Goal: Task Accomplishment & Management: Manage account settings

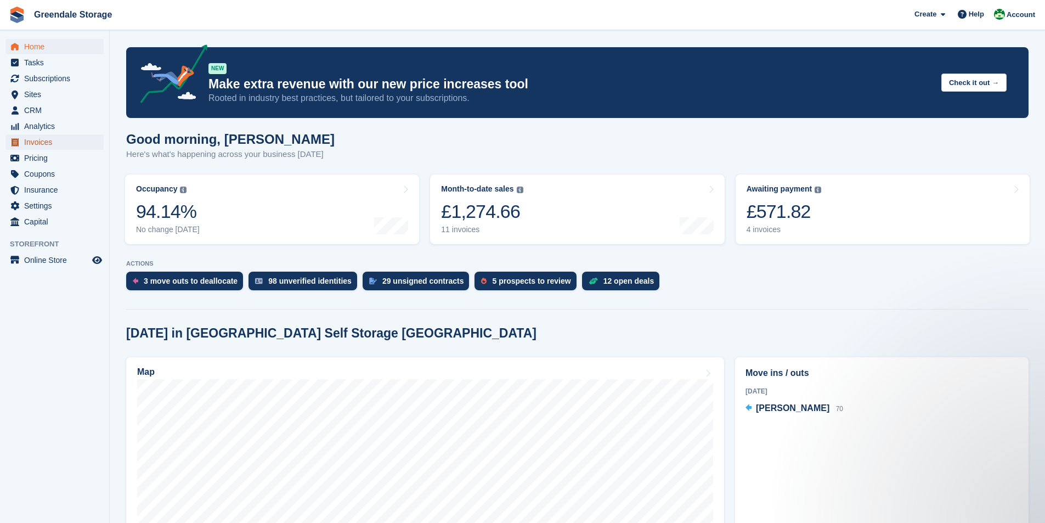
click at [35, 146] on span "Invoices" at bounding box center [57, 141] width 66 height 15
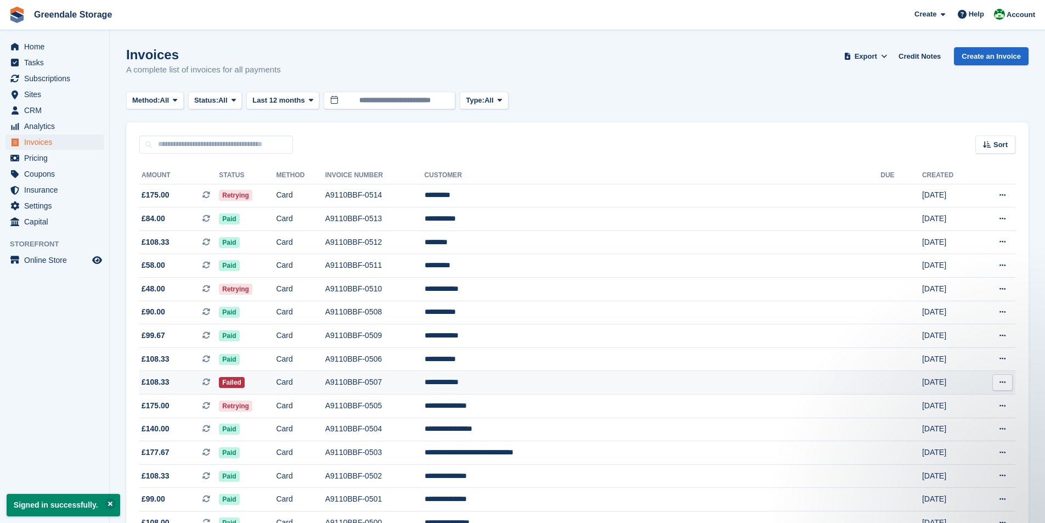
click at [424, 383] on td "A9110BBF-0507" at bounding box center [374, 383] width 99 height 24
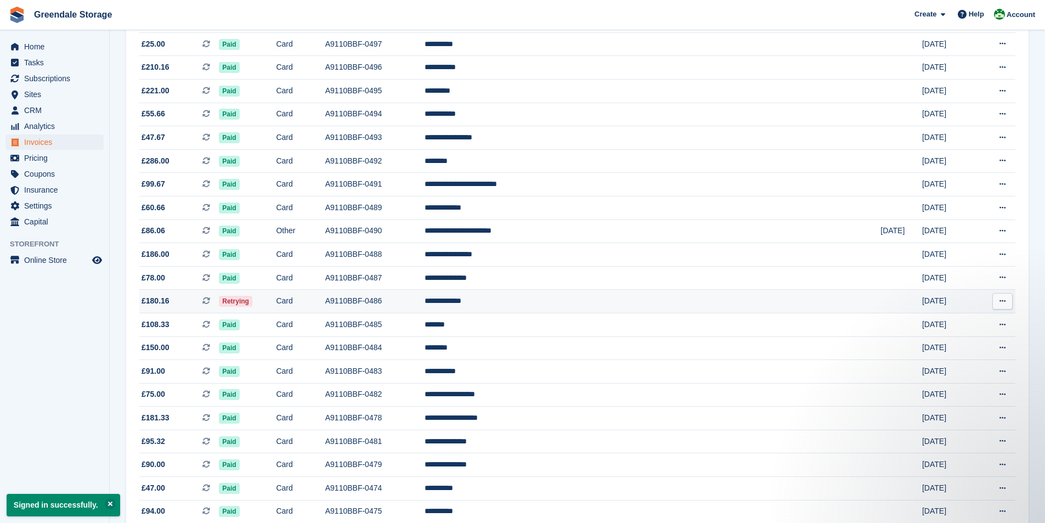
click at [325, 305] on td "Card" at bounding box center [300, 302] width 49 height 24
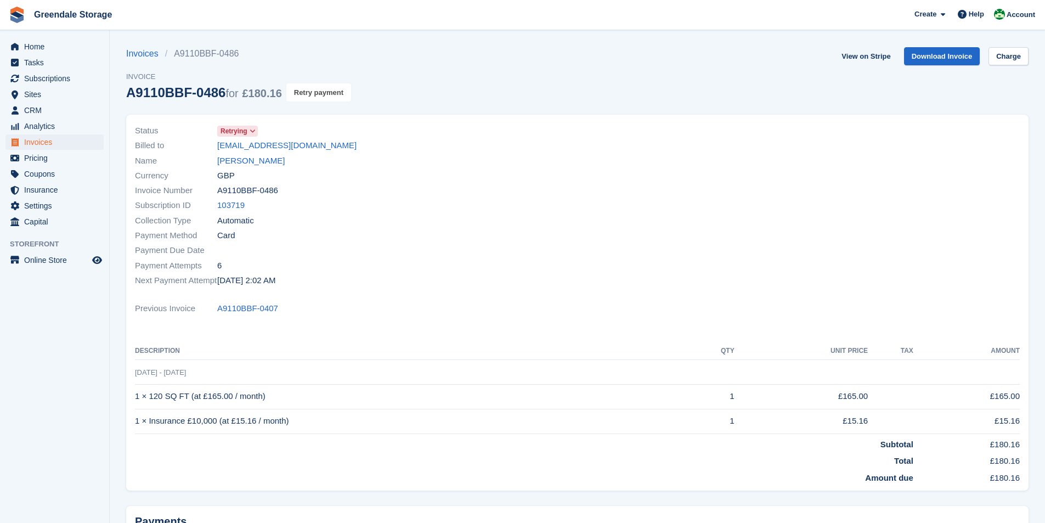
click at [308, 90] on button "Retry payment" at bounding box center [318, 92] width 65 height 18
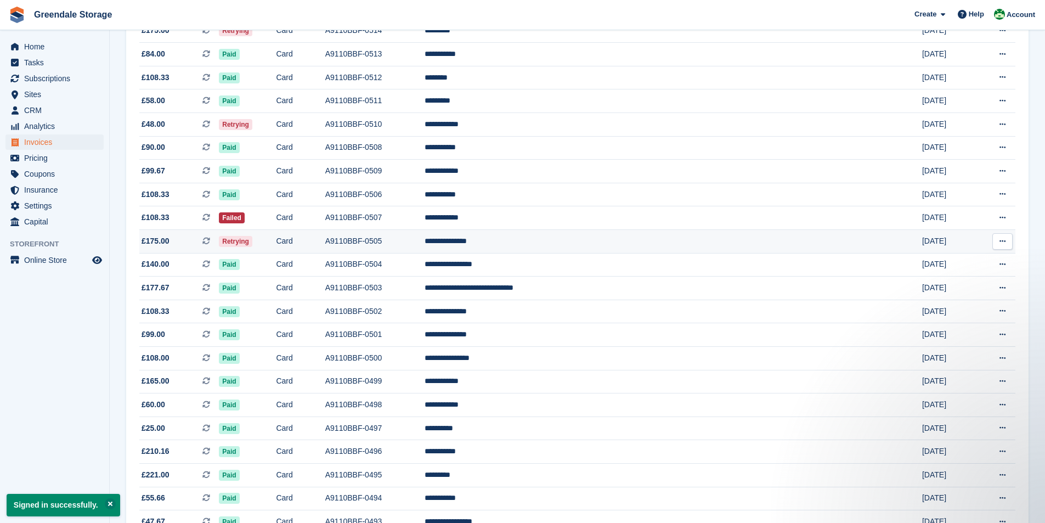
click at [276, 237] on td "Retrying" at bounding box center [247, 242] width 57 height 24
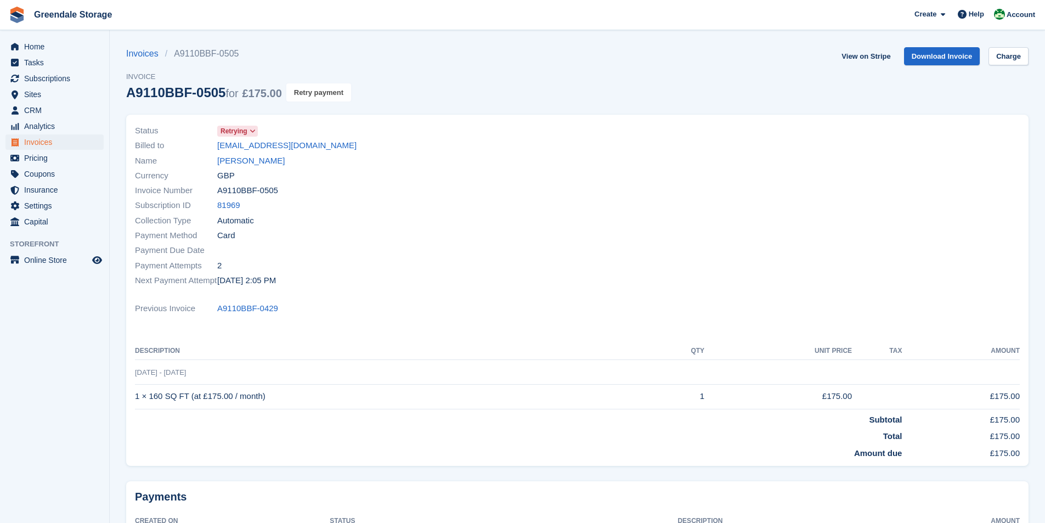
click at [299, 96] on button "Retry payment" at bounding box center [318, 92] width 65 height 18
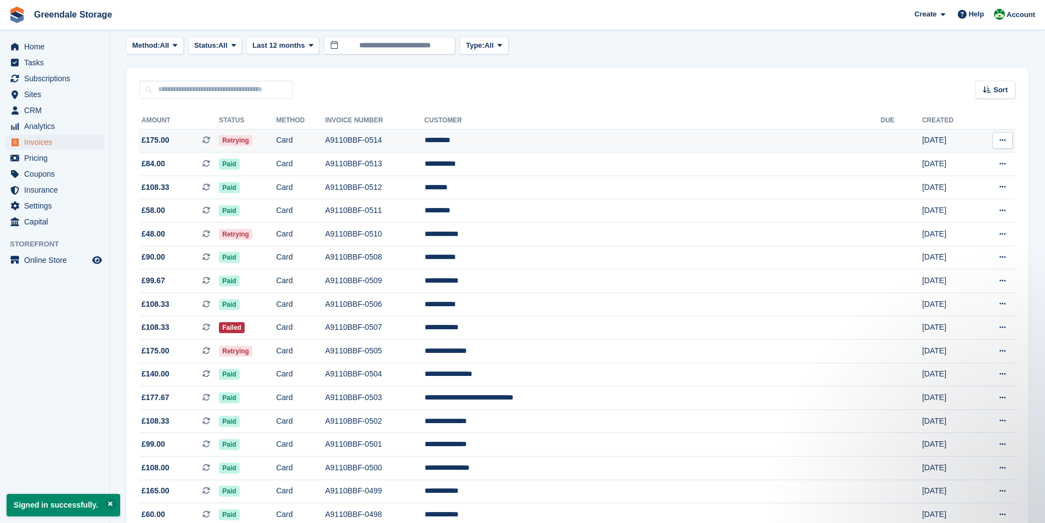
click at [276, 133] on td "Retrying" at bounding box center [247, 141] width 57 height 24
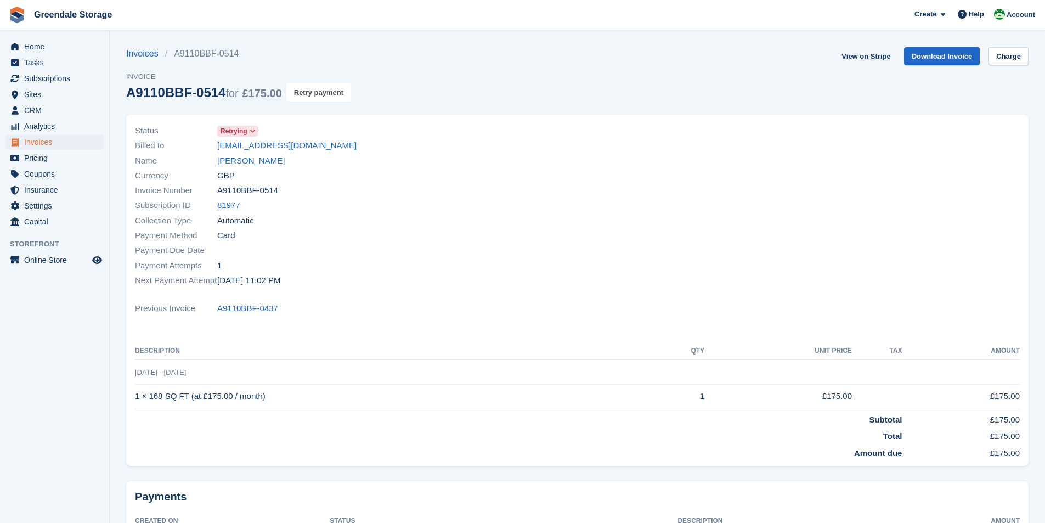
click at [304, 93] on button "Retry payment" at bounding box center [318, 92] width 65 height 18
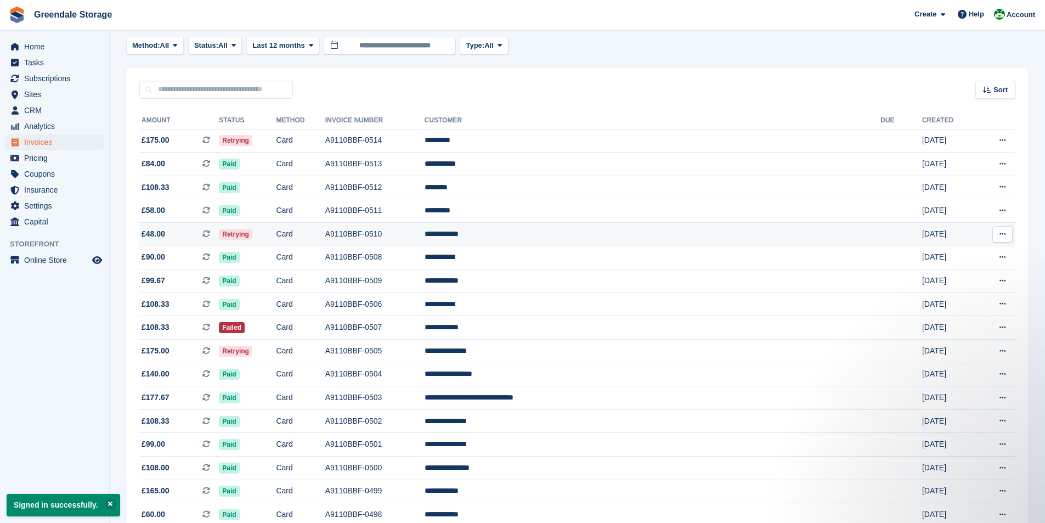
click at [276, 229] on td "Retrying" at bounding box center [247, 235] width 57 height 24
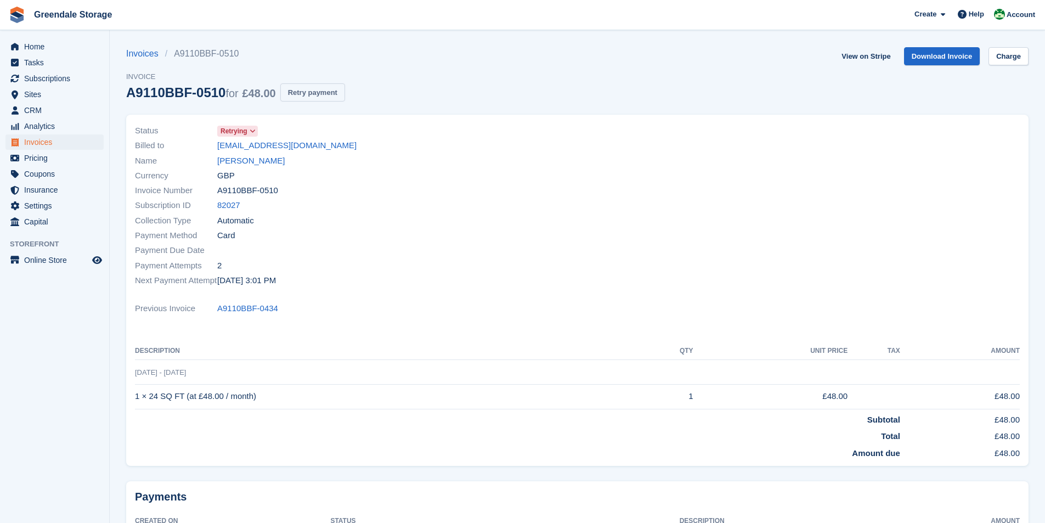
click at [293, 94] on button "Retry payment" at bounding box center [312, 92] width 65 height 18
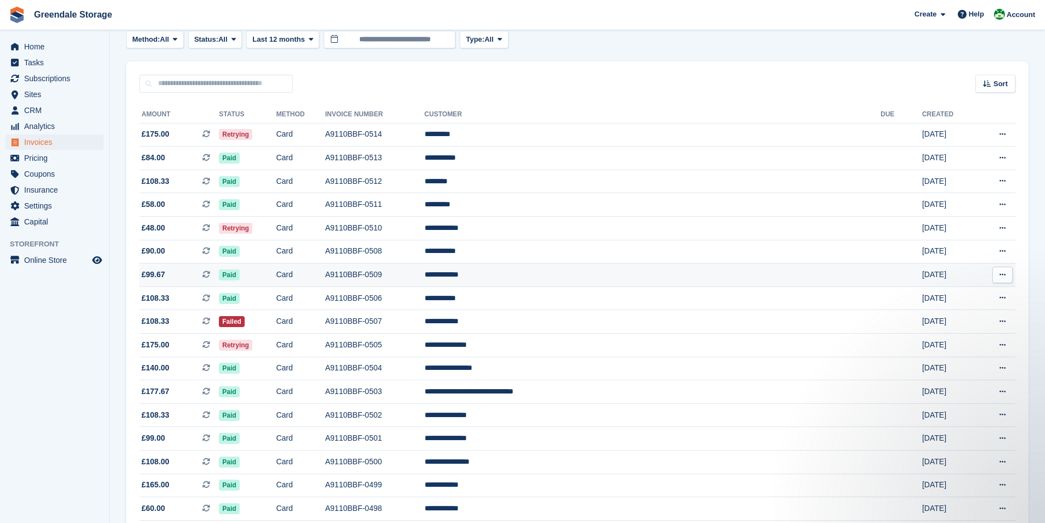
scroll to position [55, 0]
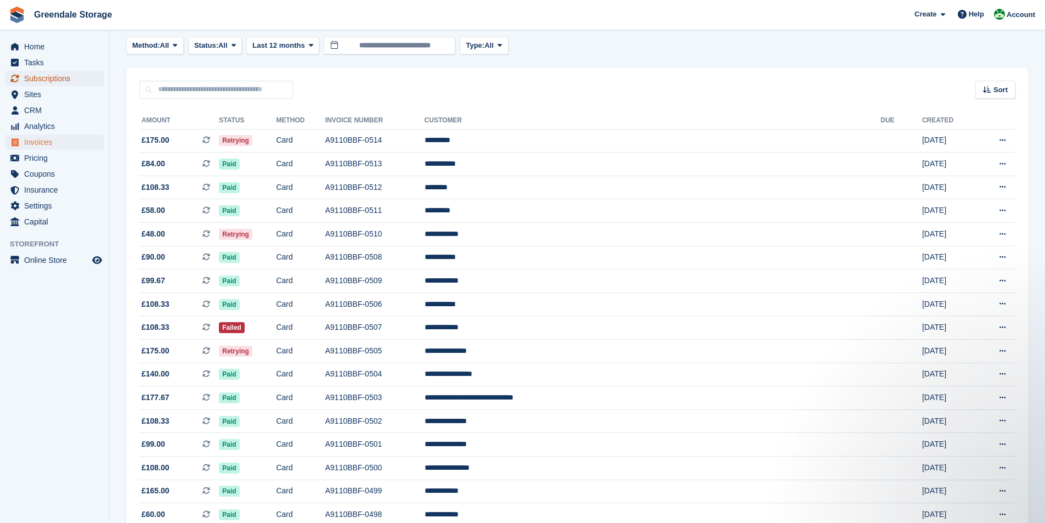
click at [52, 78] on span "Subscriptions" at bounding box center [57, 78] width 66 height 15
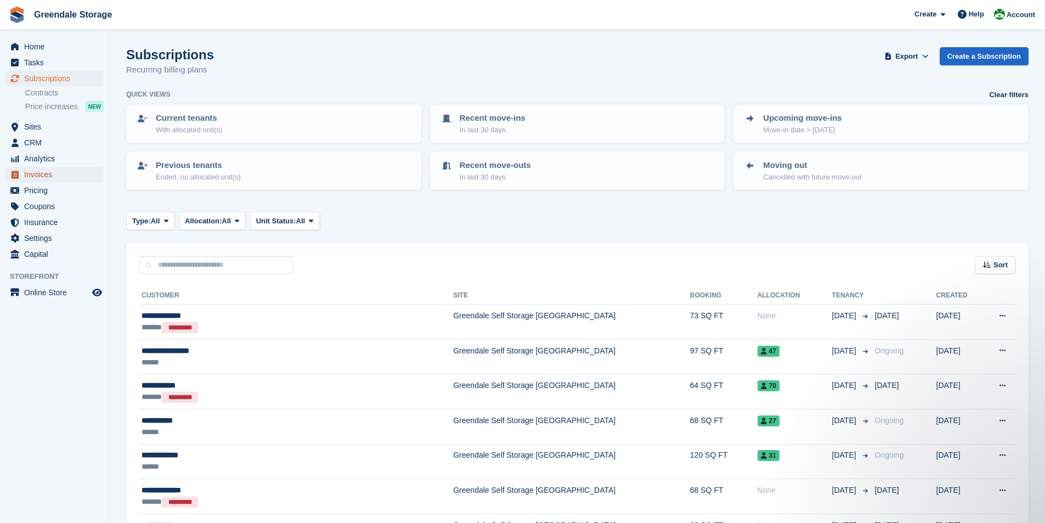
click at [43, 174] on span "Invoices" at bounding box center [57, 174] width 66 height 15
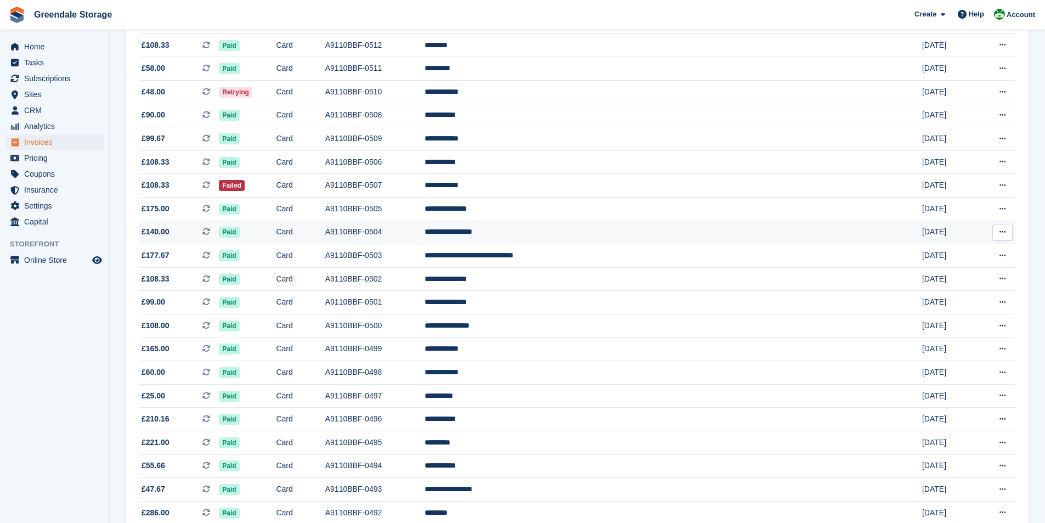
scroll to position [165, 0]
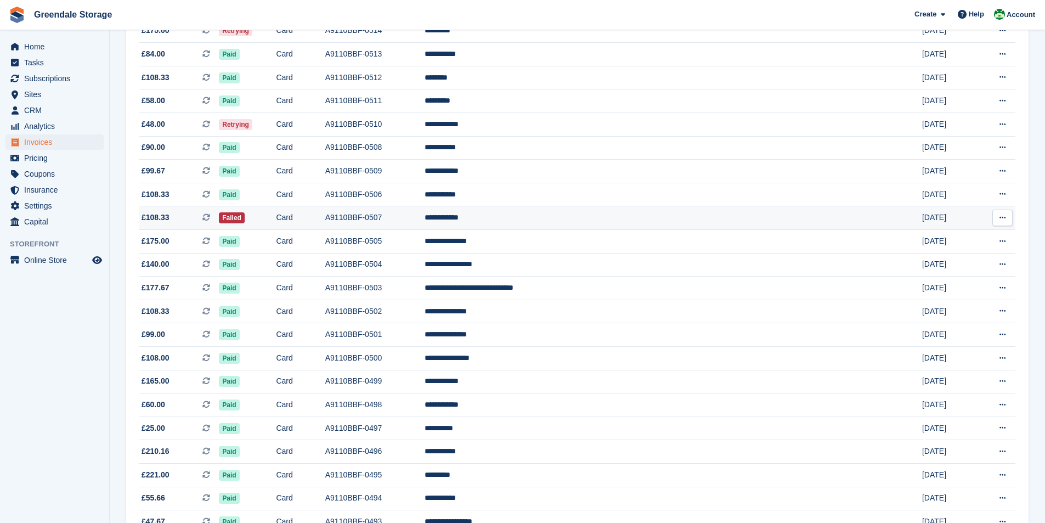
click at [1001, 220] on icon at bounding box center [1002, 217] width 6 height 7
click at [209, 217] on span "£108.33 This is a recurring subscription invoice." at bounding box center [179, 218] width 80 height 12
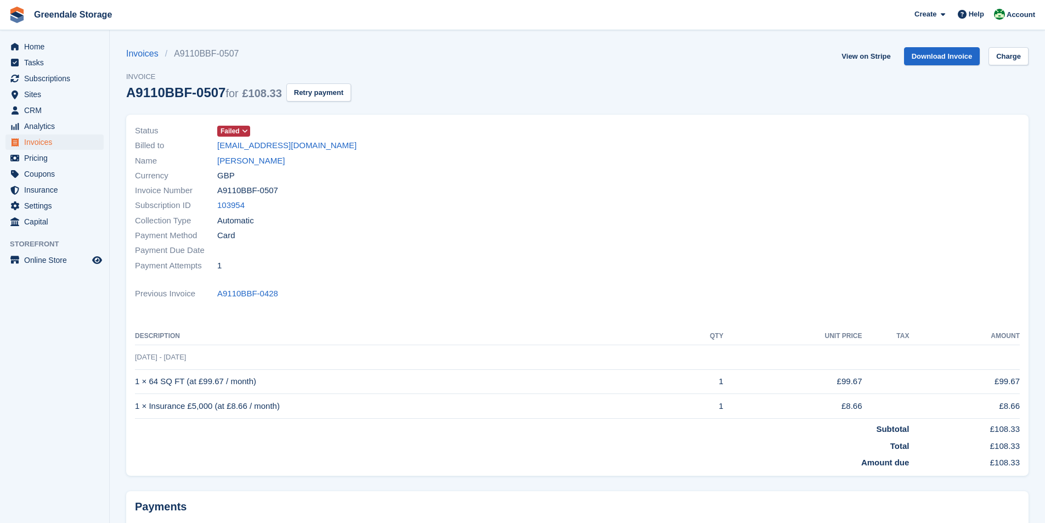
click at [242, 128] on icon at bounding box center [245, 131] width 6 height 7
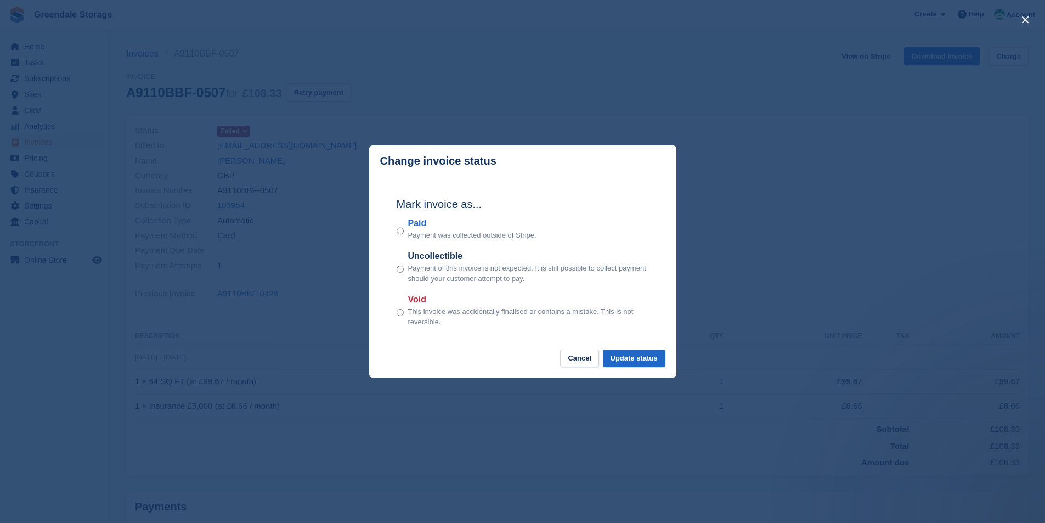
click at [405, 310] on div "Void This invoice was accidentally finalised or contains a mistake. This is not…" at bounding box center [523, 310] width 252 height 35
click at [404, 313] on div "Void This invoice was accidentally finalised or contains a mistake. This is not…" at bounding box center [523, 310] width 252 height 35
click at [632, 356] on button "Update status" at bounding box center [634, 358] width 63 height 18
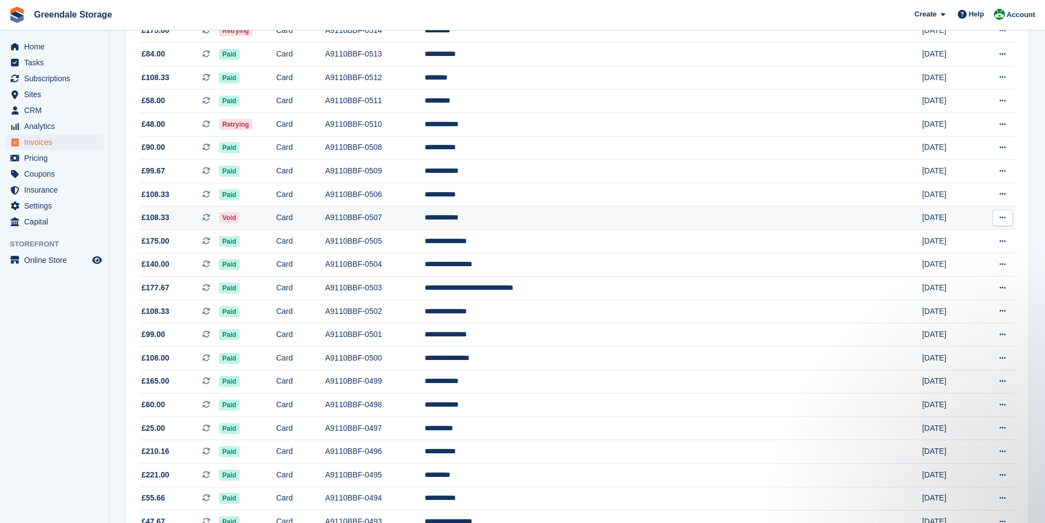
click at [1007, 218] on button at bounding box center [1002, 218] width 20 height 16
click at [945, 295] on p "View Subscription" at bounding box center [959, 294] width 95 height 14
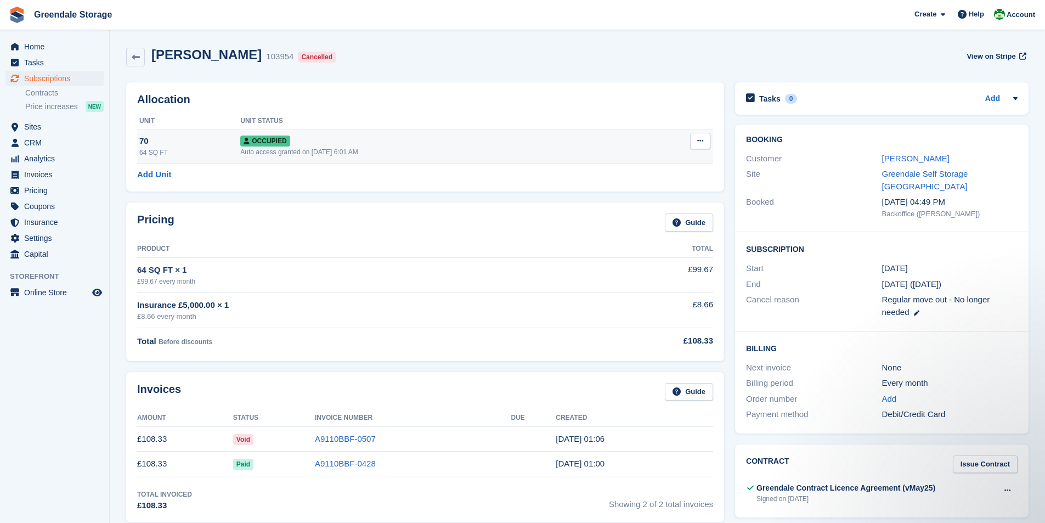
click at [703, 138] on icon at bounding box center [700, 140] width 6 height 7
drag, startPoint x: 649, startPoint y: 197, endPoint x: 565, endPoint y: 56, distance: 164.3
click at [649, 197] on p "Deallocate" at bounding box center [657, 200] width 95 height 14
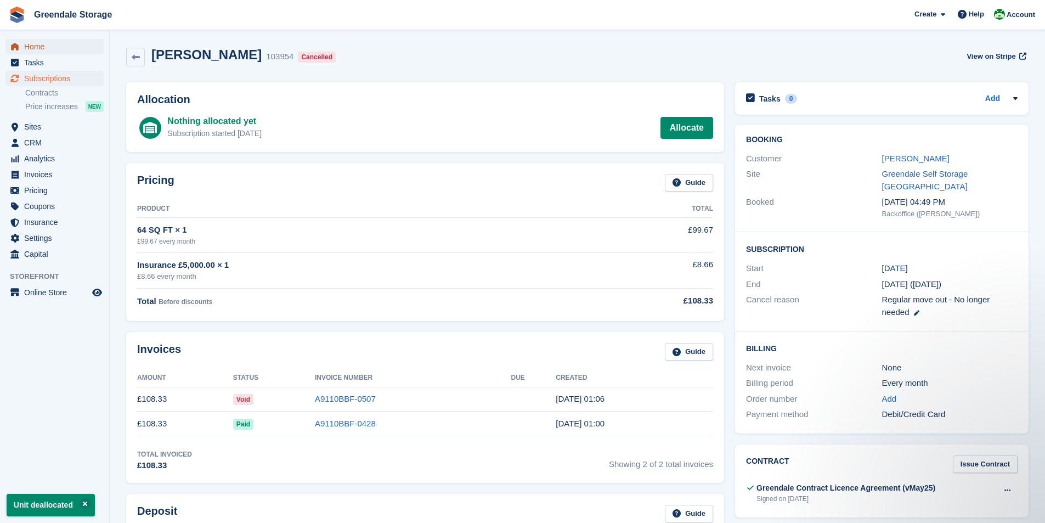
click at [42, 45] on span "Home" at bounding box center [57, 46] width 66 height 15
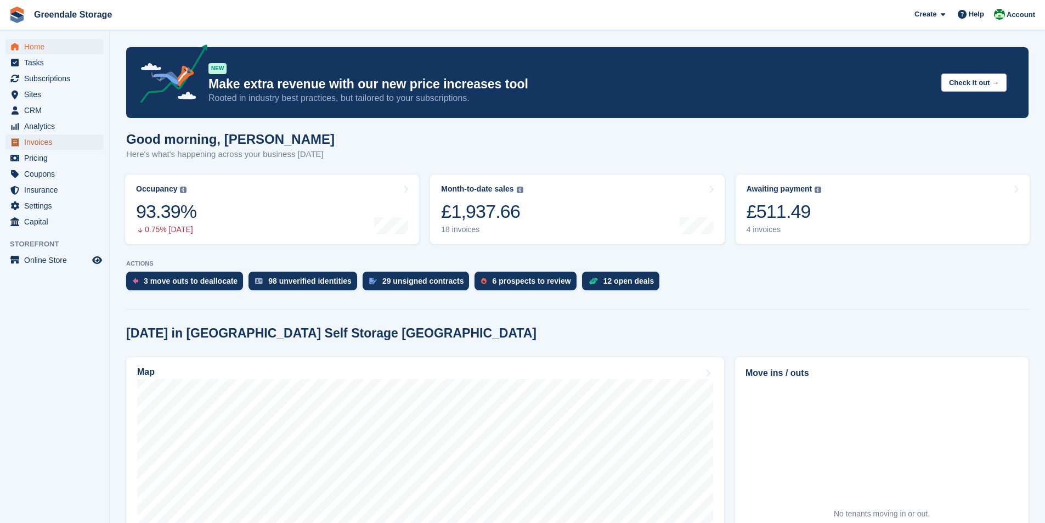
click at [42, 143] on span "Invoices" at bounding box center [57, 141] width 66 height 15
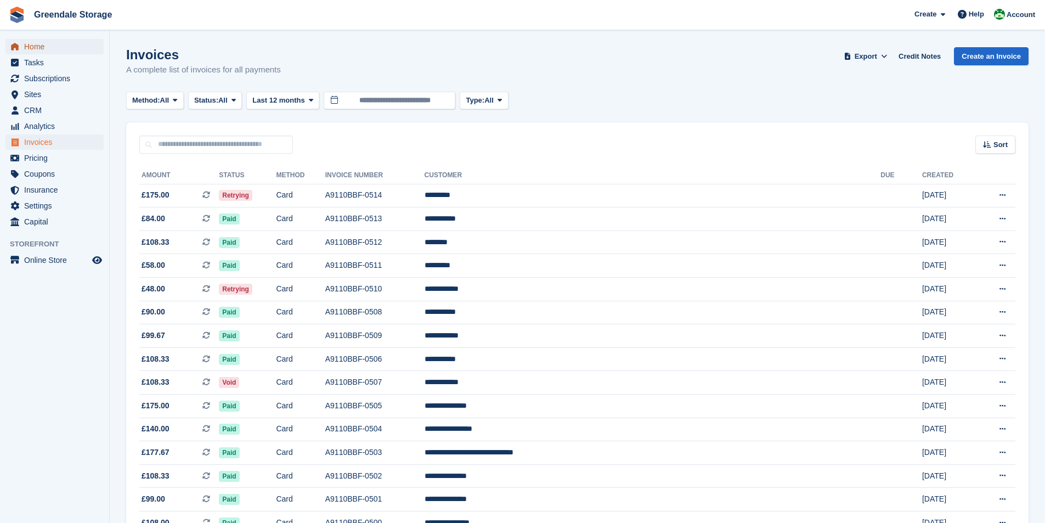
click at [45, 41] on span "Home" at bounding box center [57, 46] width 66 height 15
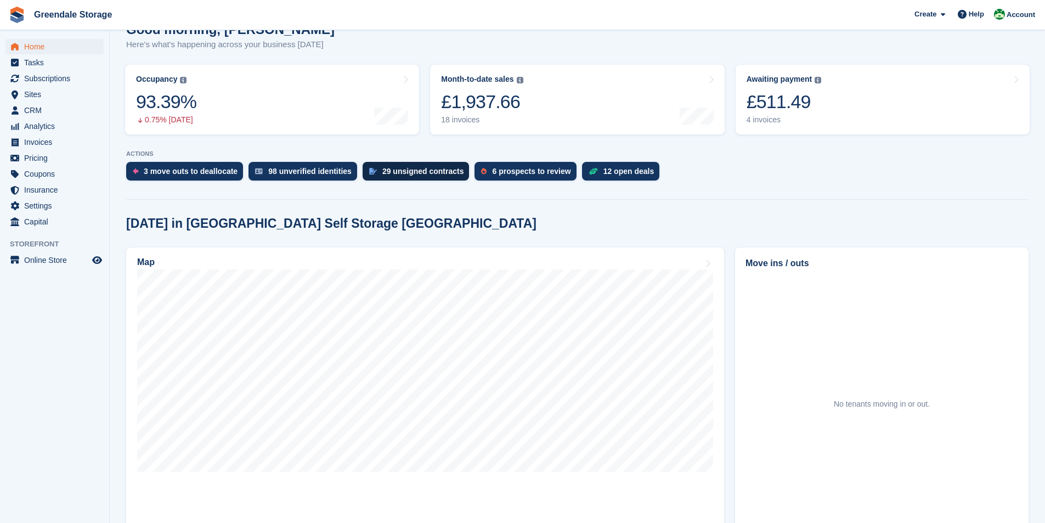
scroll to position [165, 0]
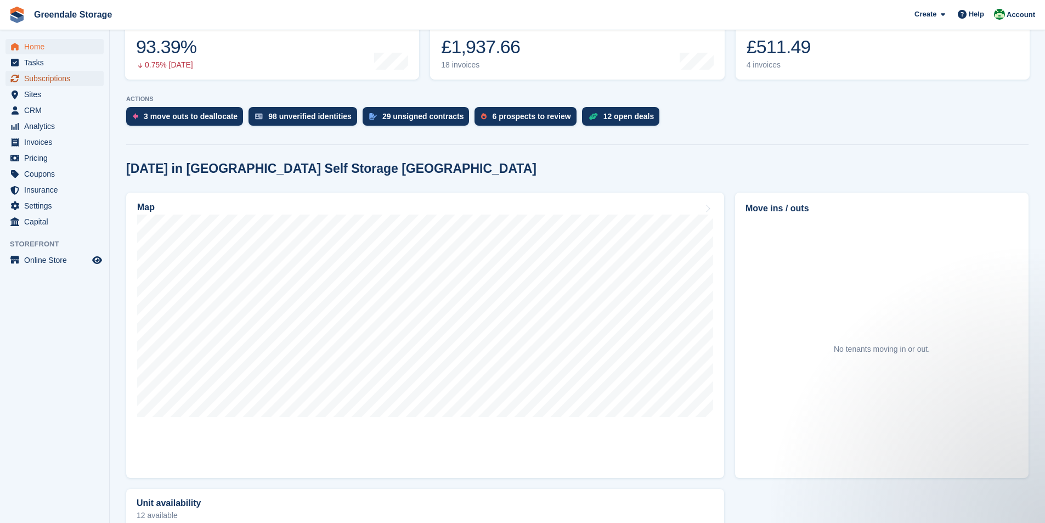
click at [47, 76] on span "Subscriptions" at bounding box center [57, 78] width 66 height 15
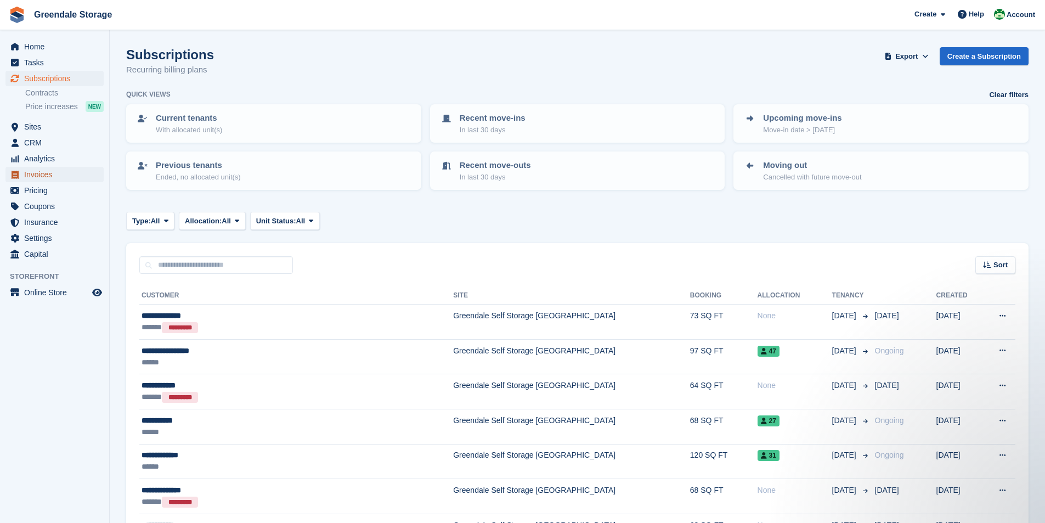
click at [47, 177] on span "Invoices" at bounding box center [57, 174] width 66 height 15
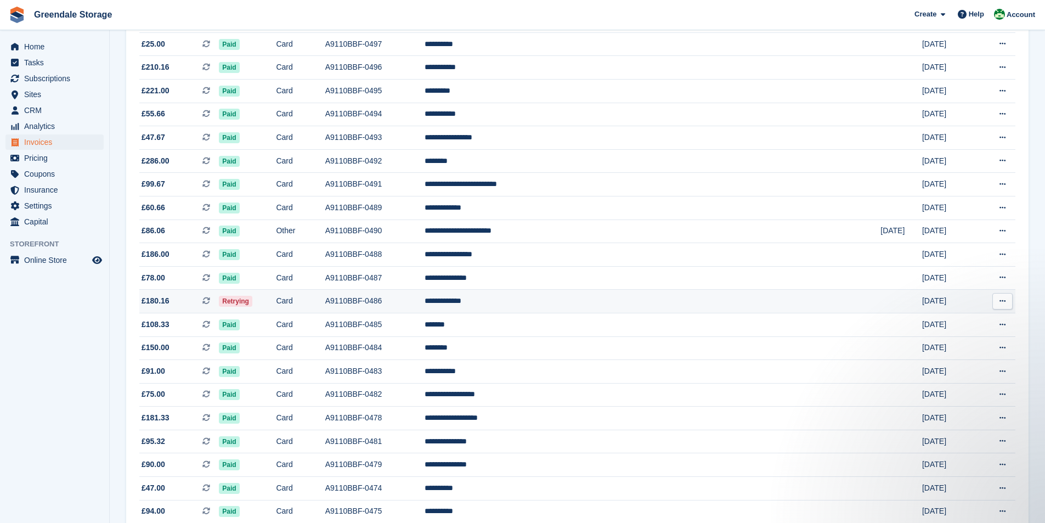
click at [1002, 301] on icon at bounding box center [1002, 300] width 6 height 7
click at [939, 374] on p "View Subscription" at bounding box center [959, 378] width 95 height 14
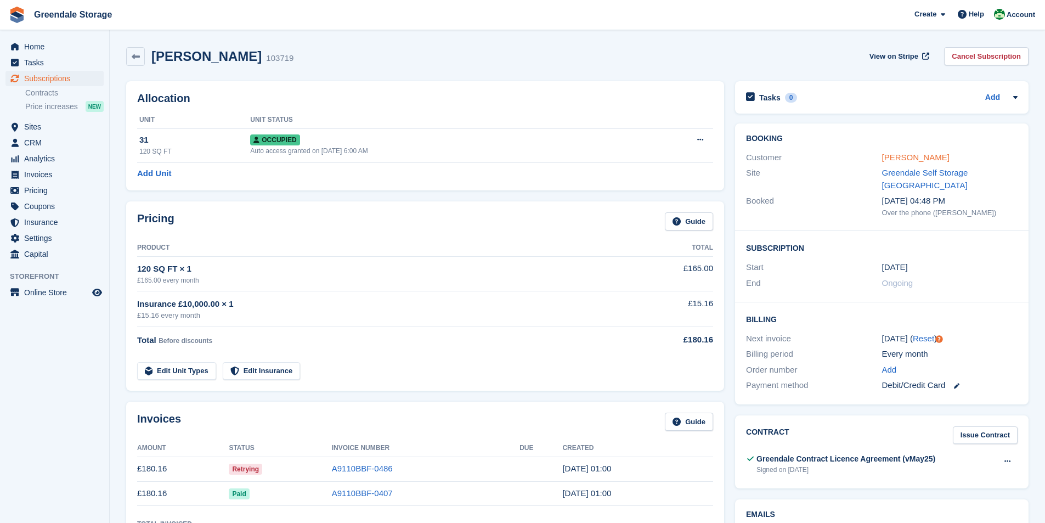
click at [909, 156] on link "Shannon power" at bounding box center [915, 156] width 67 height 9
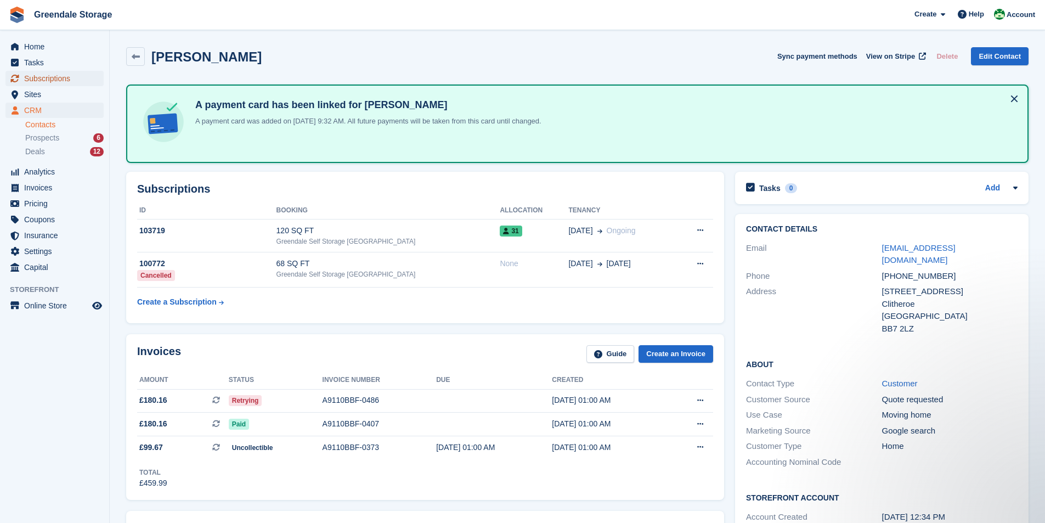
click at [50, 84] on span "Subscriptions" at bounding box center [57, 78] width 66 height 15
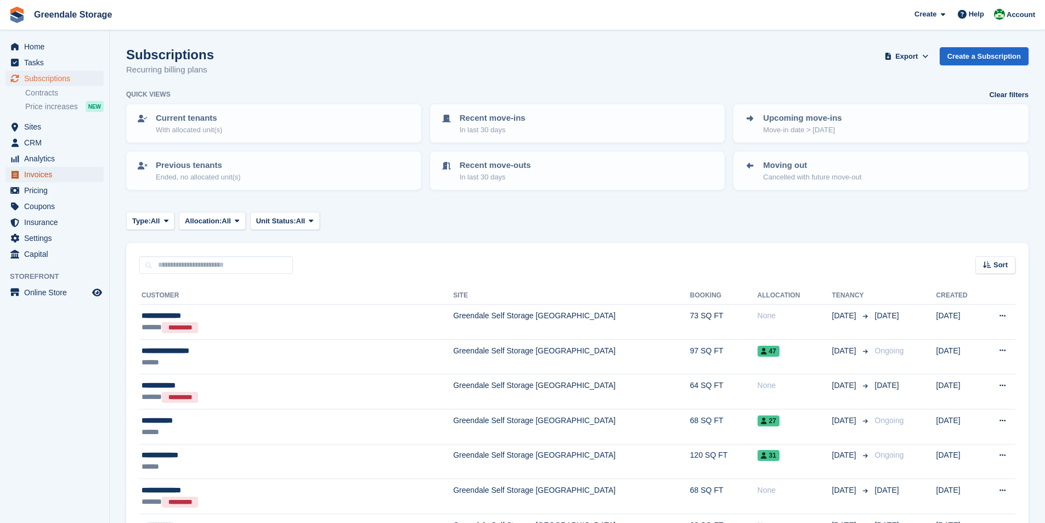
click at [32, 173] on span "Invoices" at bounding box center [57, 174] width 66 height 15
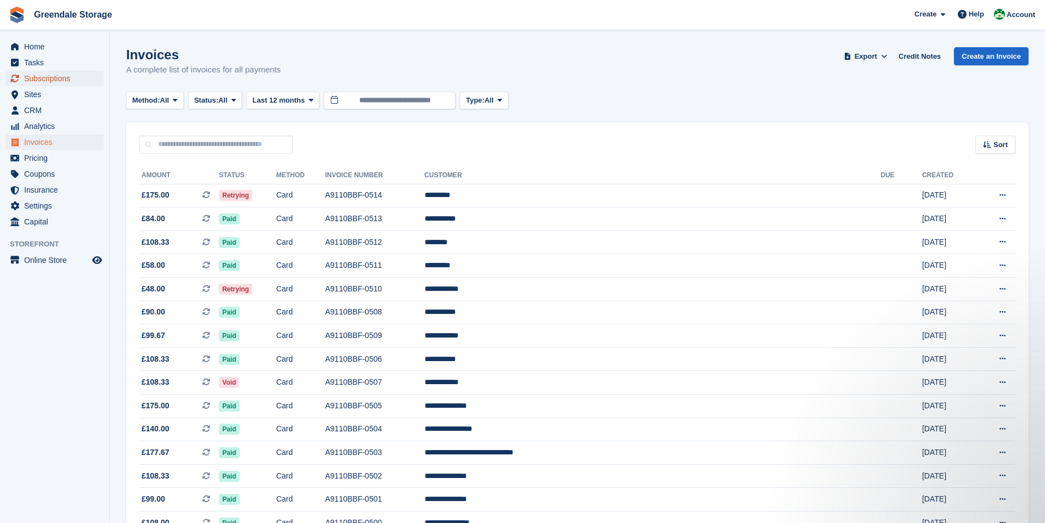
click at [45, 80] on span "Subscriptions" at bounding box center [57, 78] width 66 height 15
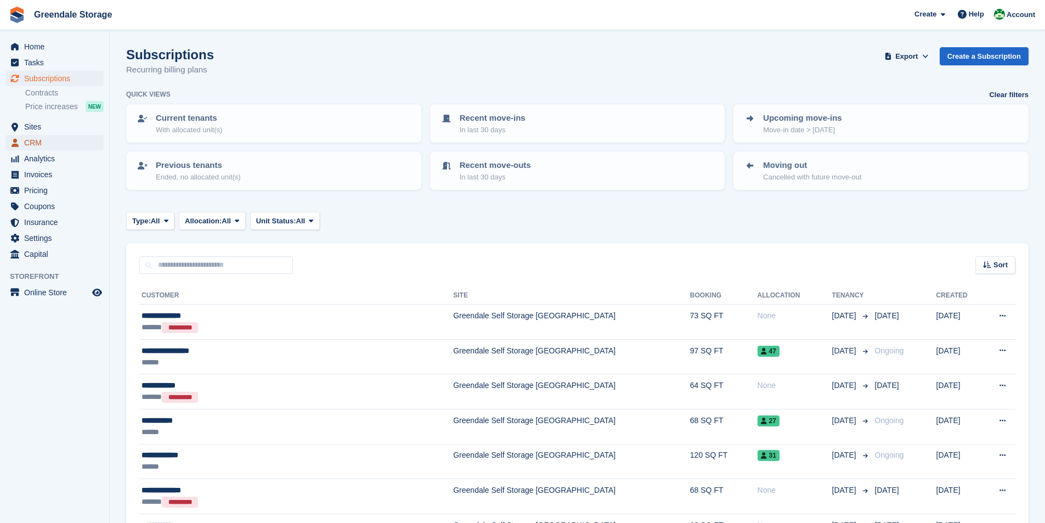
click at [40, 140] on span "CRM" at bounding box center [57, 142] width 66 height 15
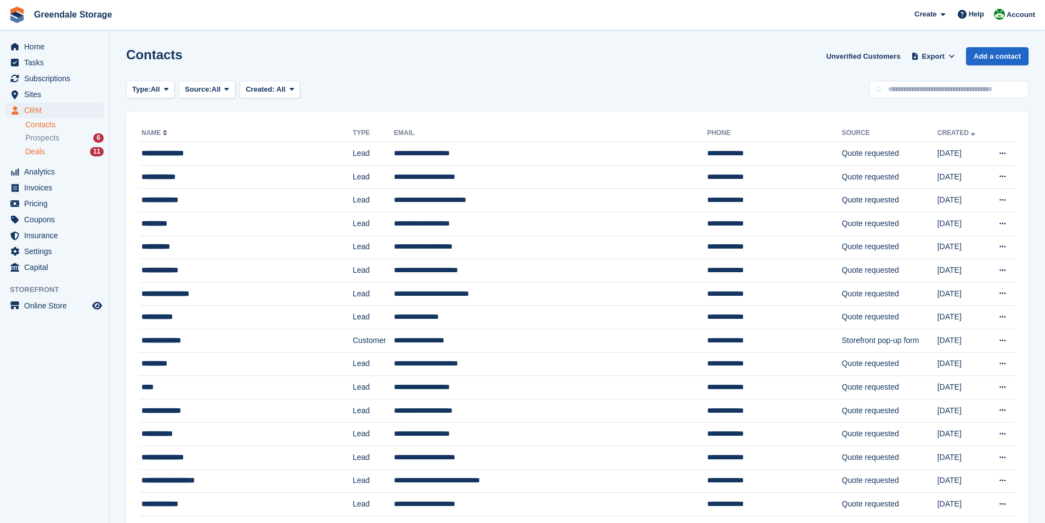
click at [42, 149] on span "Deals" at bounding box center [35, 151] width 20 height 10
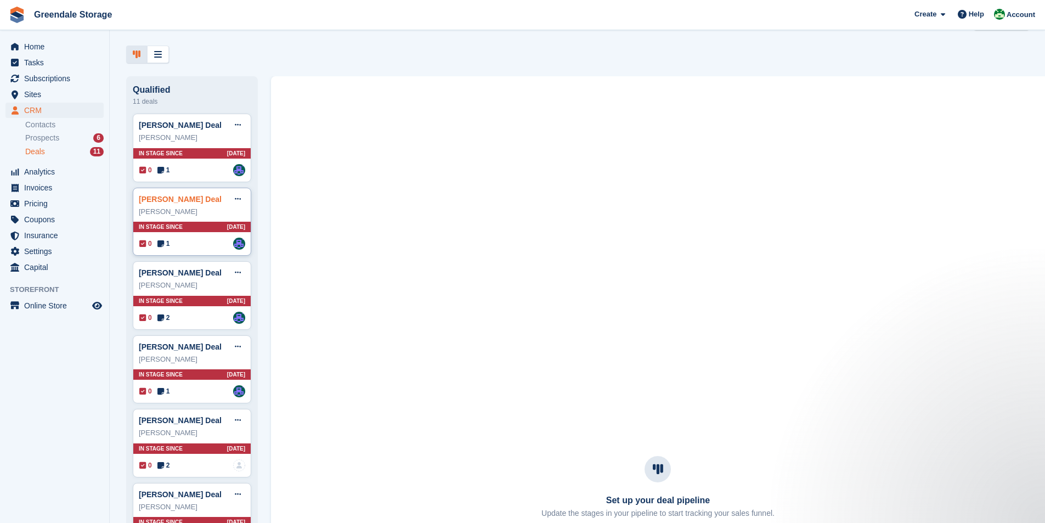
scroll to position [55, 0]
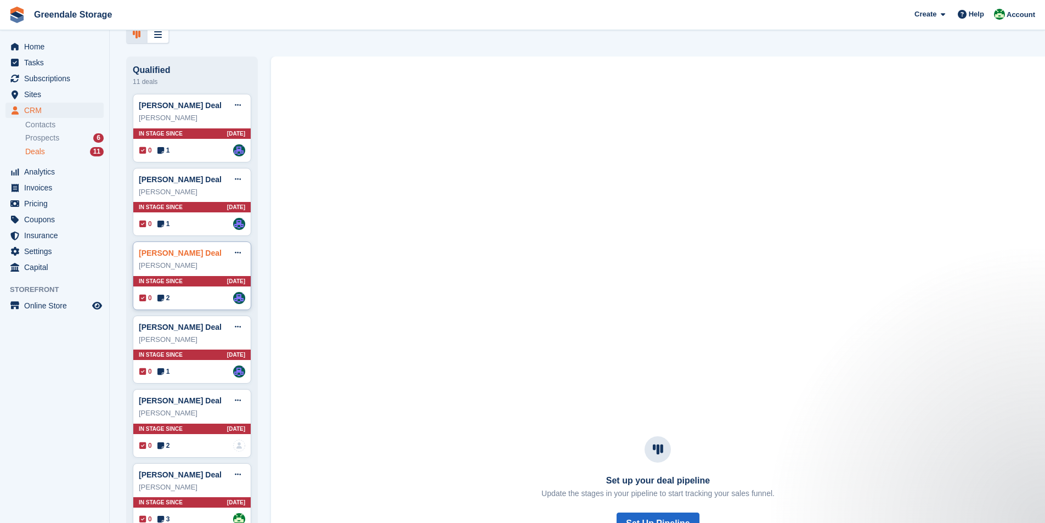
click at [168, 256] on link "Sandie Dent Deal" at bounding box center [180, 252] width 83 height 9
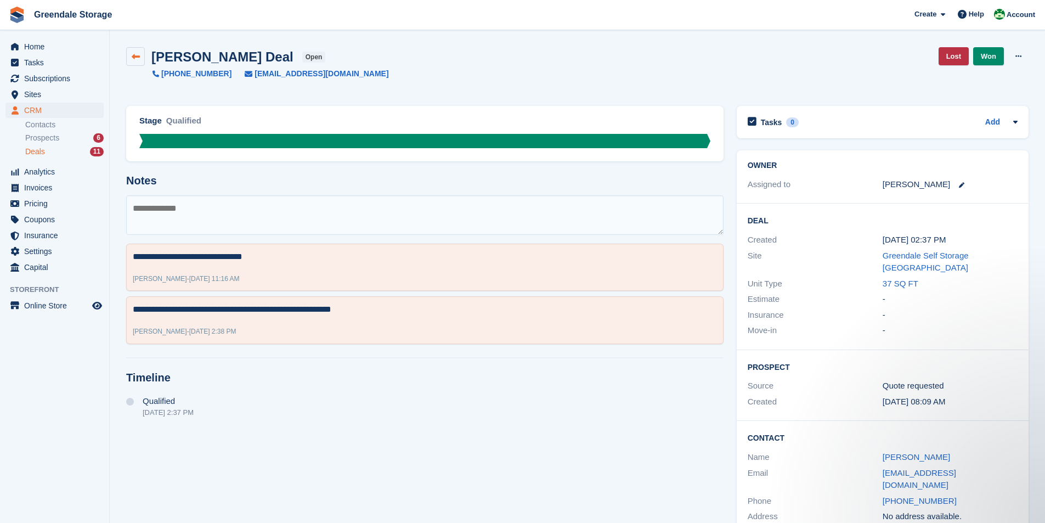
click at [130, 54] on link at bounding box center [135, 56] width 19 height 19
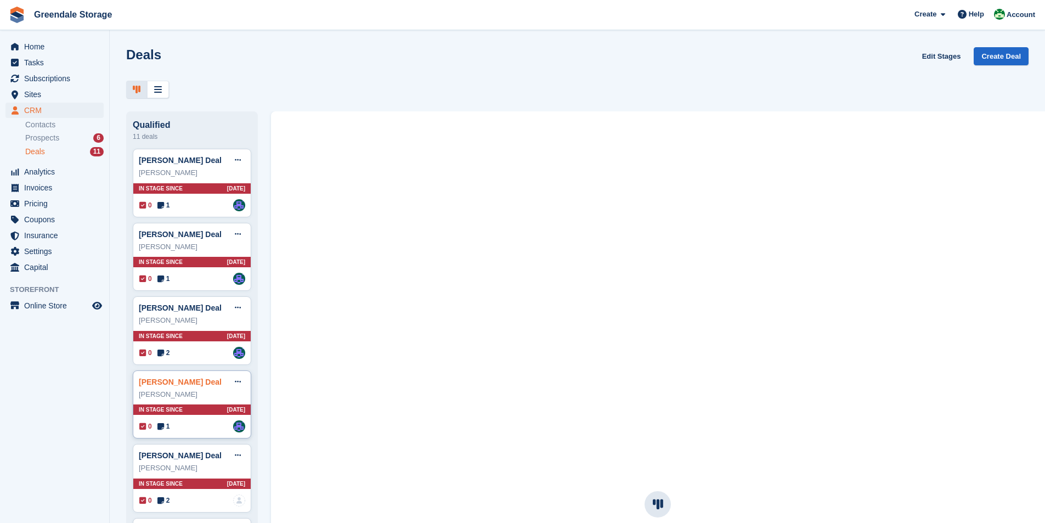
click at [157, 386] on link "Beverly Alcock Deal" at bounding box center [180, 381] width 83 height 9
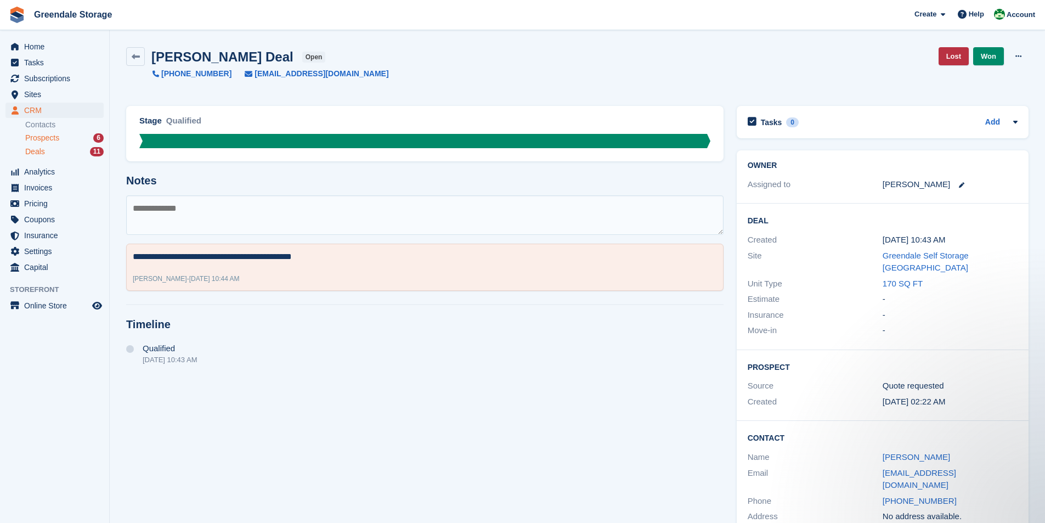
click at [53, 138] on span "Prospects" at bounding box center [42, 138] width 34 height 10
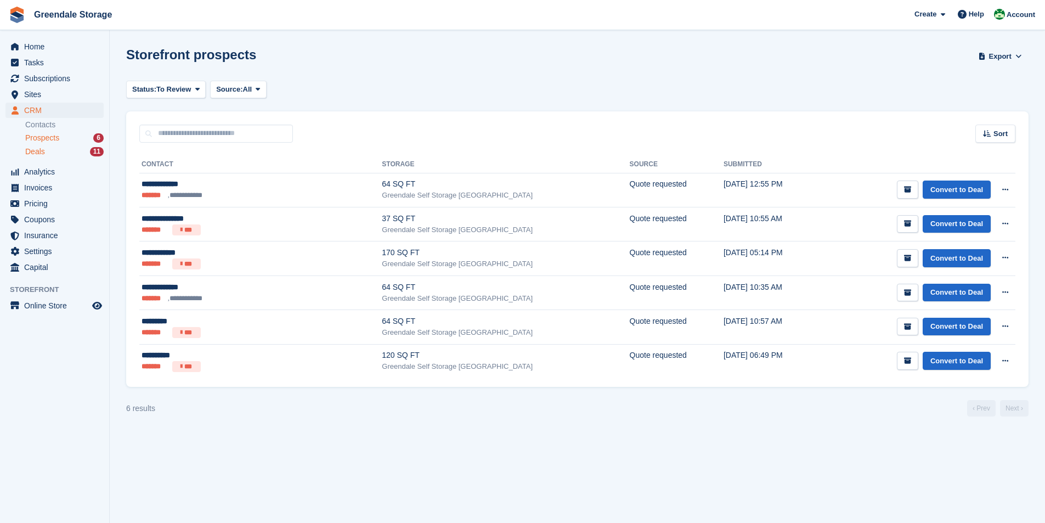
click at [46, 151] on div "Deals 11" at bounding box center [64, 151] width 78 height 10
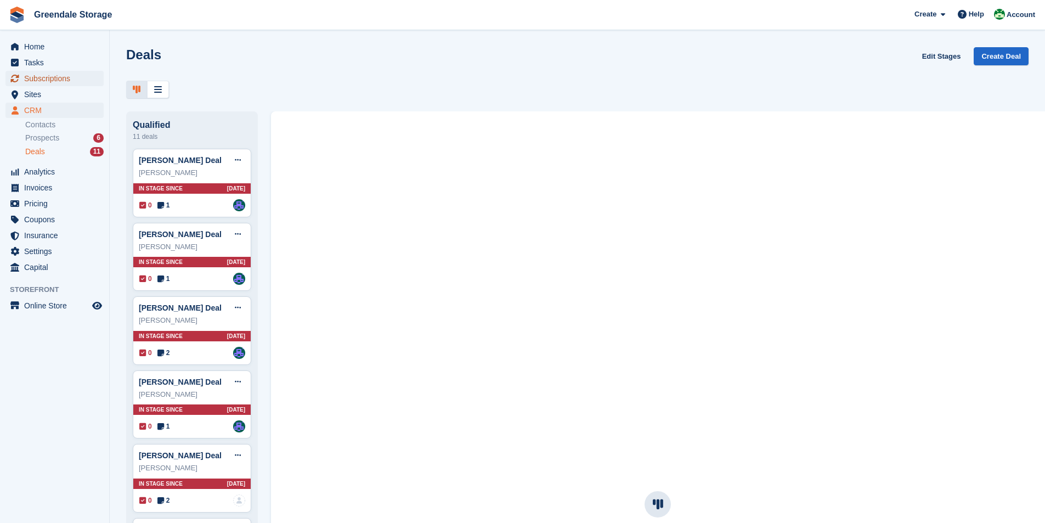
click at [44, 75] on span "Subscriptions" at bounding box center [57, 78] width 66 height 15
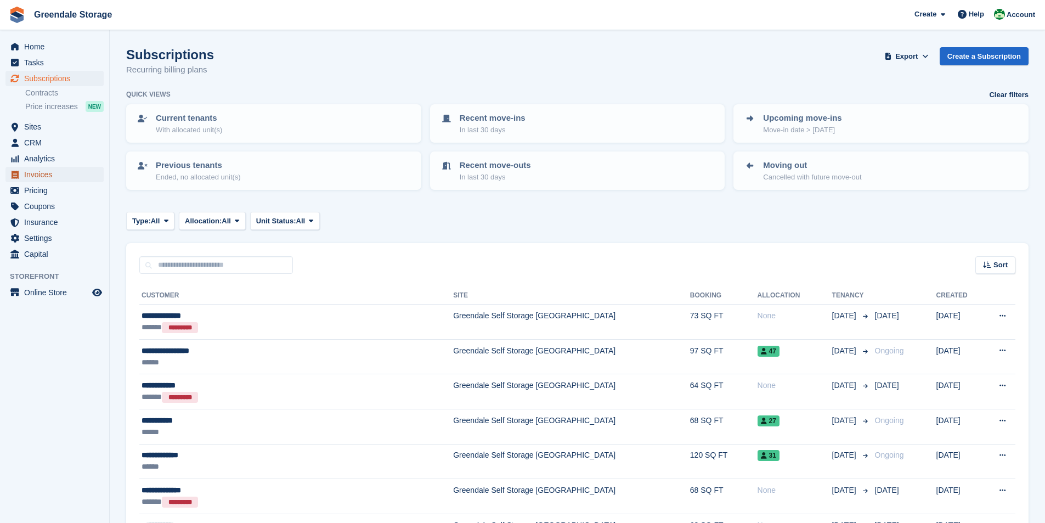
click at [39, 177] on span "Invoices" at bounding box center [57, 174] width 66 height 15
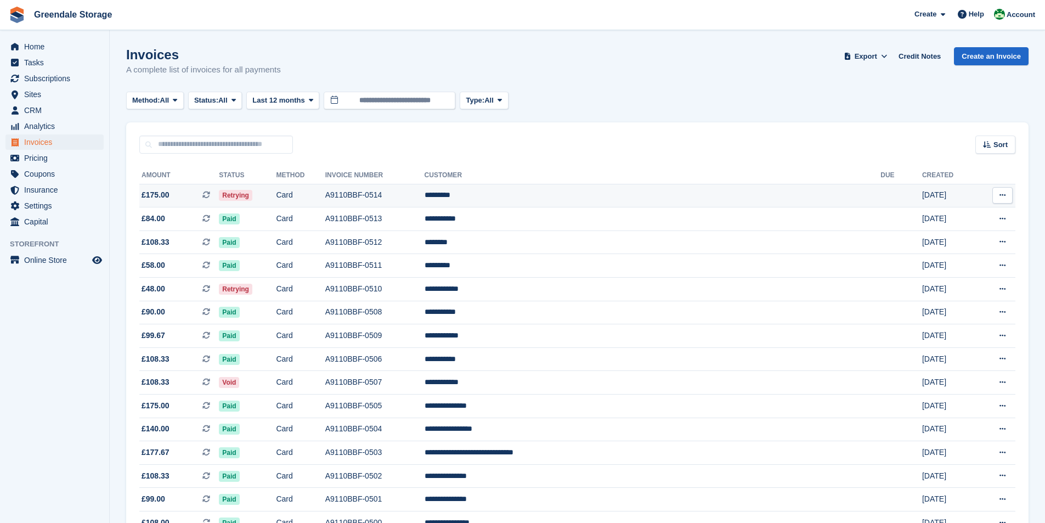
click at [995, 193] on button at bounding box center [1002, 195] width 20 height 16
click at [944, 259] on p "View Customer" at bounding box center [959, 258] width 95 height 14
